Goal: Task Accomplishment & Management: Use online tool/utility

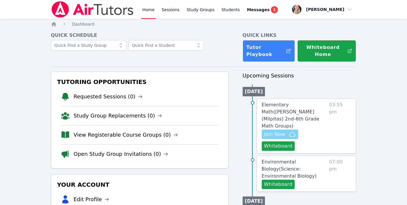
click at [271, 131] on span "Join Now" at bounding box center [274, 134] width 21 height 7
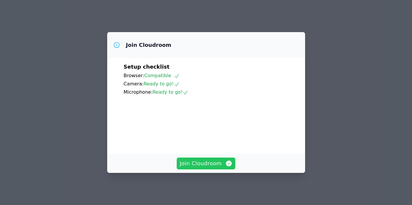
click at [212, 161] on span "Join Cloudroom" at bounding box center [206, 163] width 53 height 8
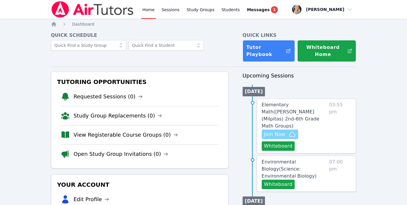
click at [281, 131] on span "Join Now" at bounding box center [274, 134] width 21 height 7
click at [274, 131] on span "Join Now" at bounding box center [274, 134] width 21 height 7
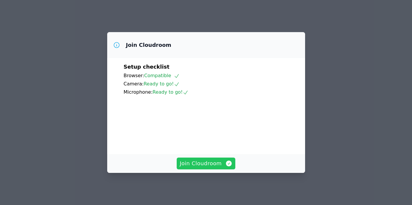
click at [225, 165] on icon "button" at bounding box center [228, 163] width 7 height 7
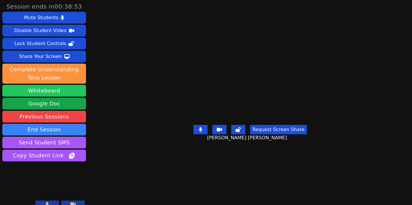
click at [66, 89] on button "Whiteboard" at bounding box center [44, 91] width 84 height 12
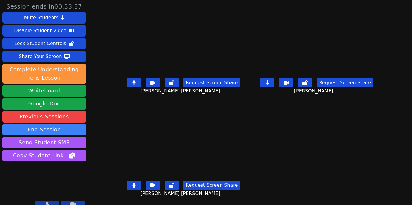
click at [268, 82] on icon at bounding box center [268, 82] width 4 height 5
click at [132, 82] on icon at bounding box center [134, 82] width 4 height 5
click at [270, 83] on icon at bounding box center [267, 82] width 6 height 5
click at [131, 84] on icon at bounding box center [134, 82] width 6 height 5
click at [268, 81] on button at bounding box center [267, 82] width 14 height 9
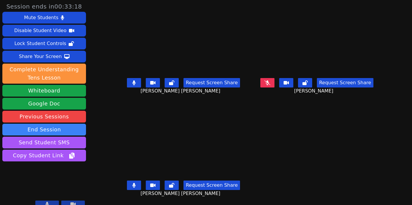
click at [132, 80] on icon at bounding box center [134, 82] width 4 height 5
click at [267, 80] on icon at bounding box center [267, 82] width 6 height 5
click at [131, 80] on icon at bounding box center [134, 82] width 6 height 5
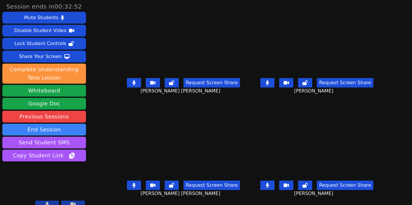
scroll to position [2, 0]
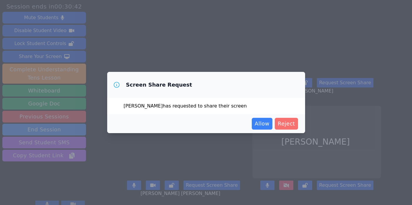
click at [280, 123] on span "Reject" at bounding box center [286, 124] width 17 height 8
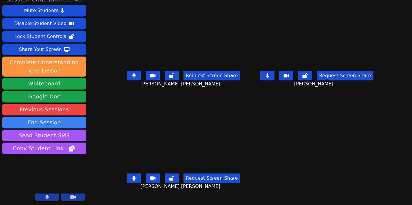
scroll to position [0, 0]
